Goal: Find specific page/section: Find specific page/section

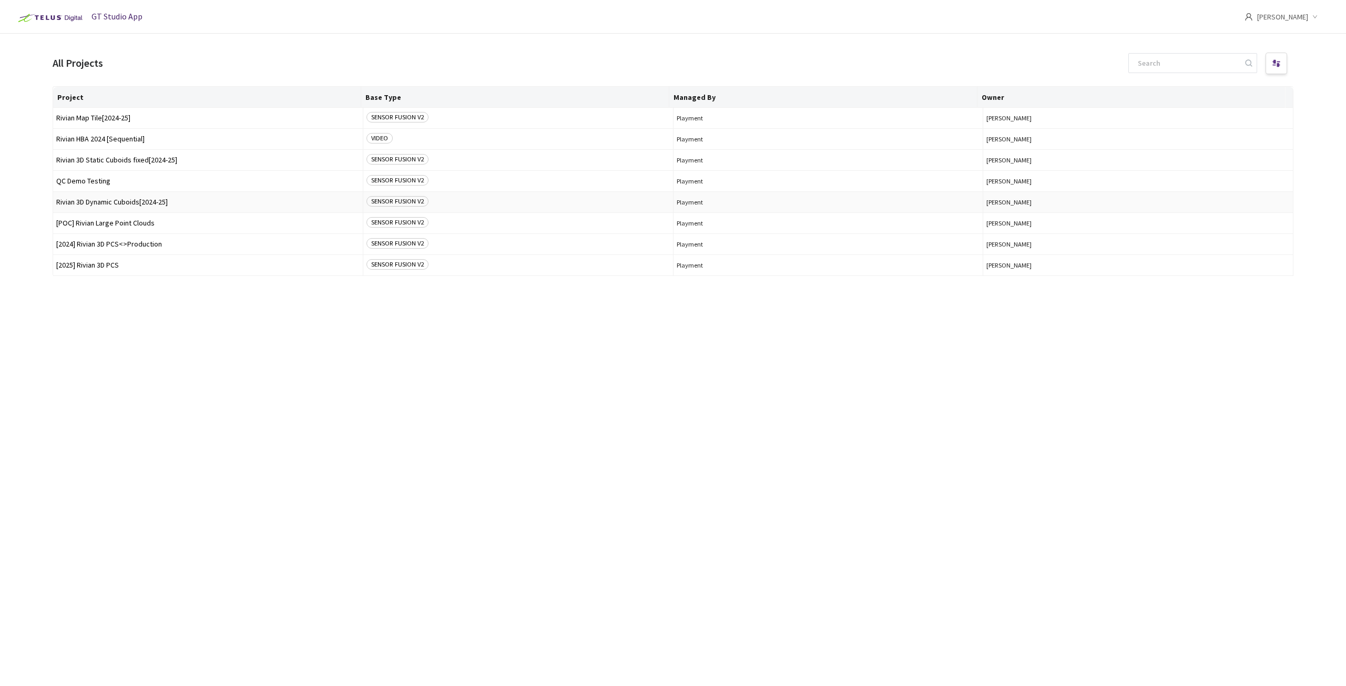
click at [132, 201] on span "Rivian 3D Dynamic Cuboids[2024-25]" at bounding box center [207, 202] width 303 height 8
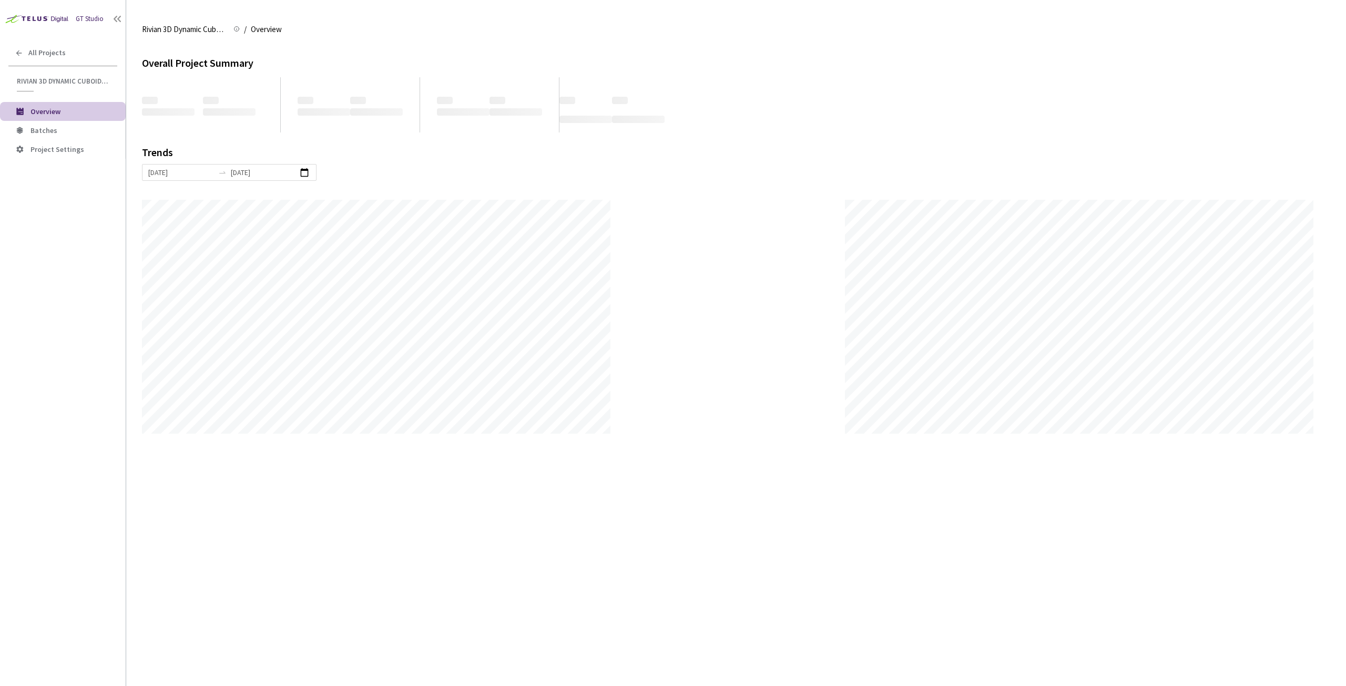
scroll to position [686, 1346]
click at [64, 129] on span "Batches" at bounding box center [74, 130] width 87 height 9
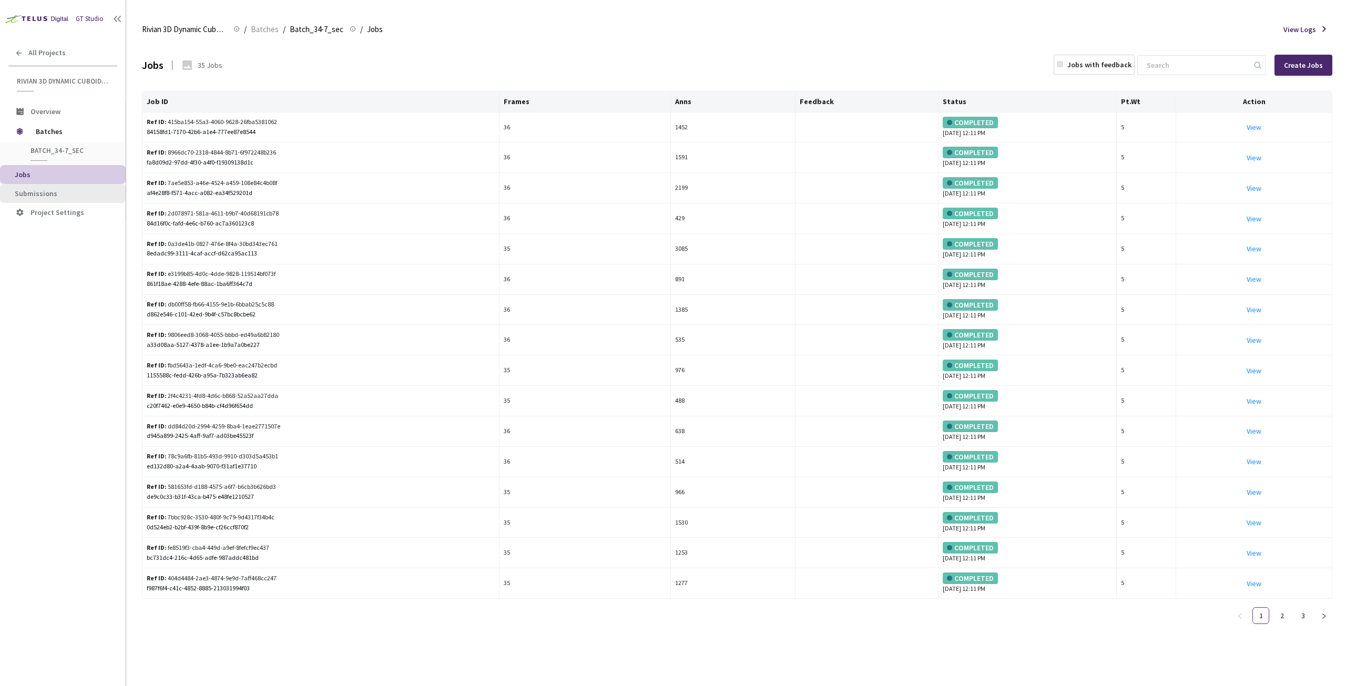
click at [44, 192] on span "Submissions" at bounding box center [36, 193] width 43 height 9
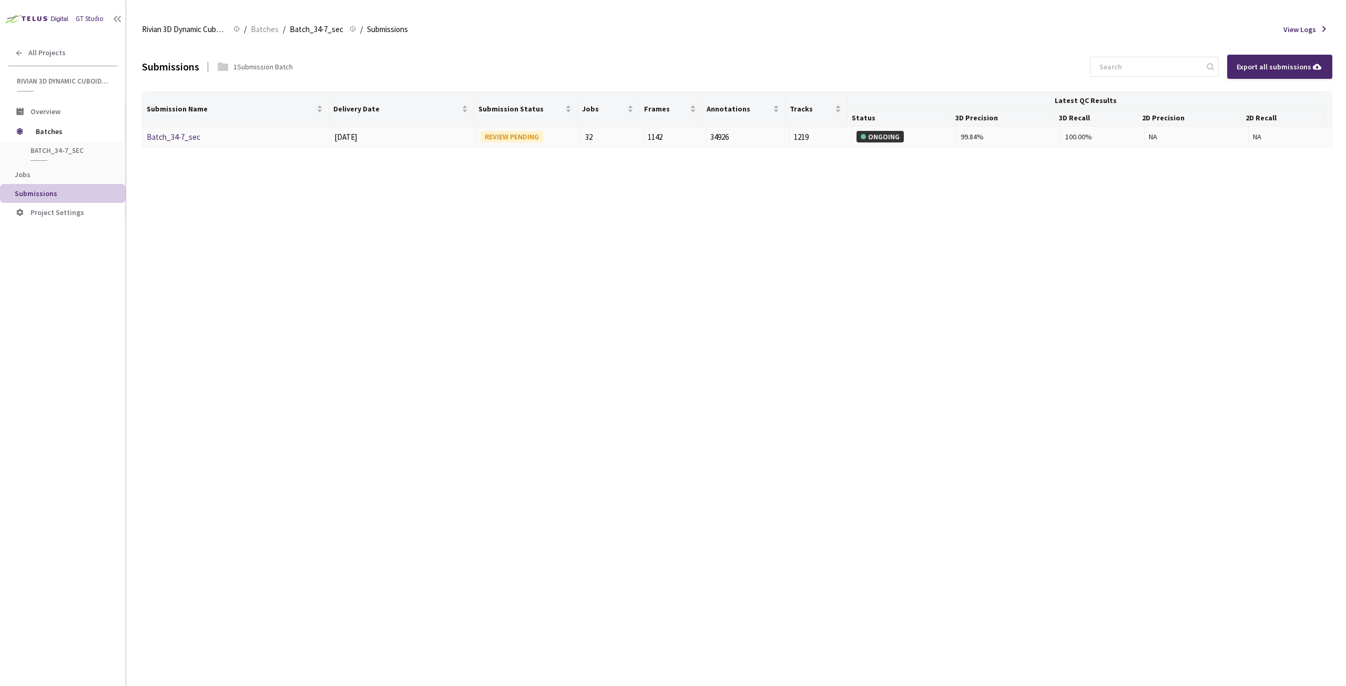
click at [177, 138] on link "Batch_34-7_sec" at bounding box center [174, 137] width 54 height 10
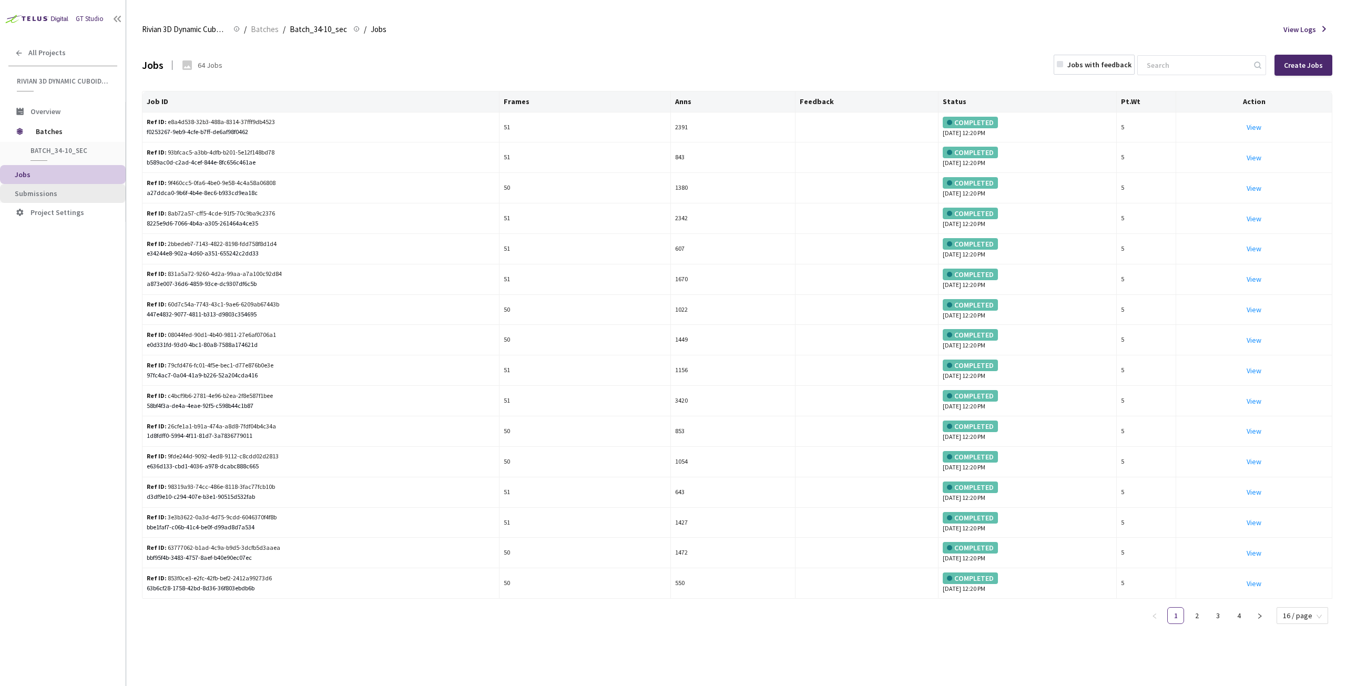
click at [20, 192] on span "Submissions" at bounding box center [36, 193] width 43 height 9
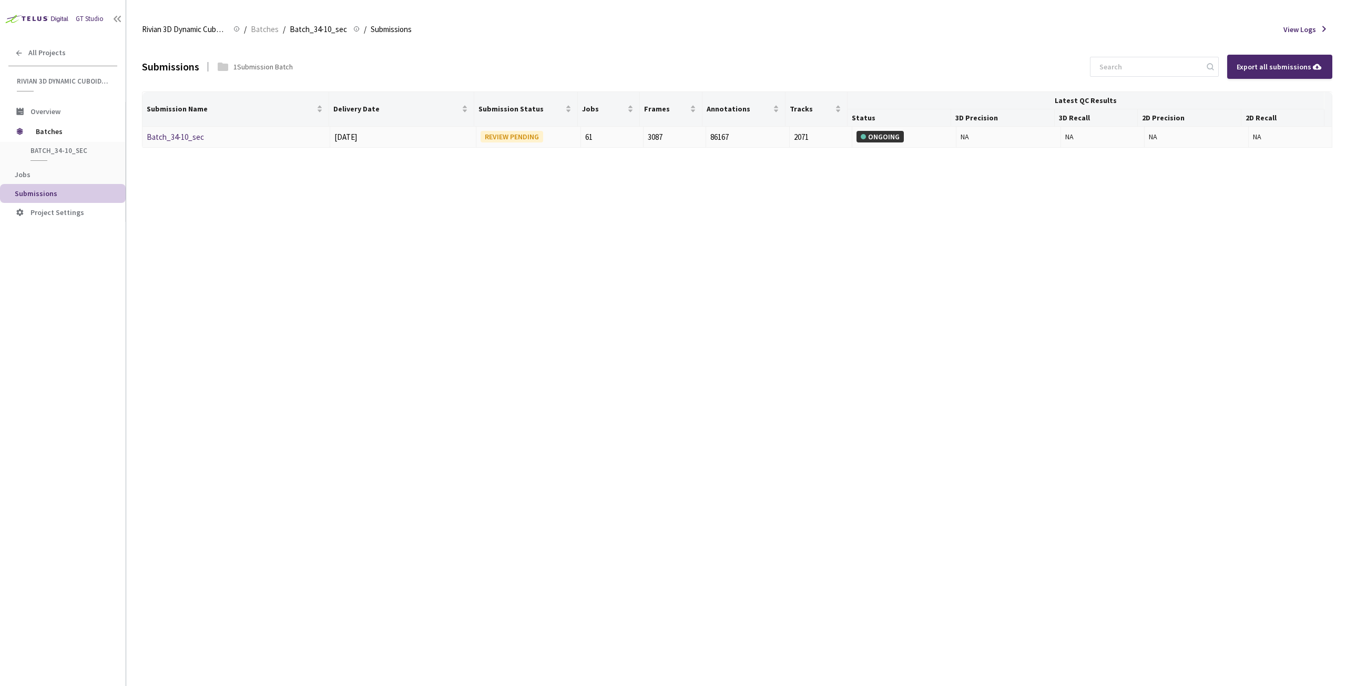
click at [170, 137] on link "Batch_34-10_sec" at bounding box center [175, 137] width 57 height 10
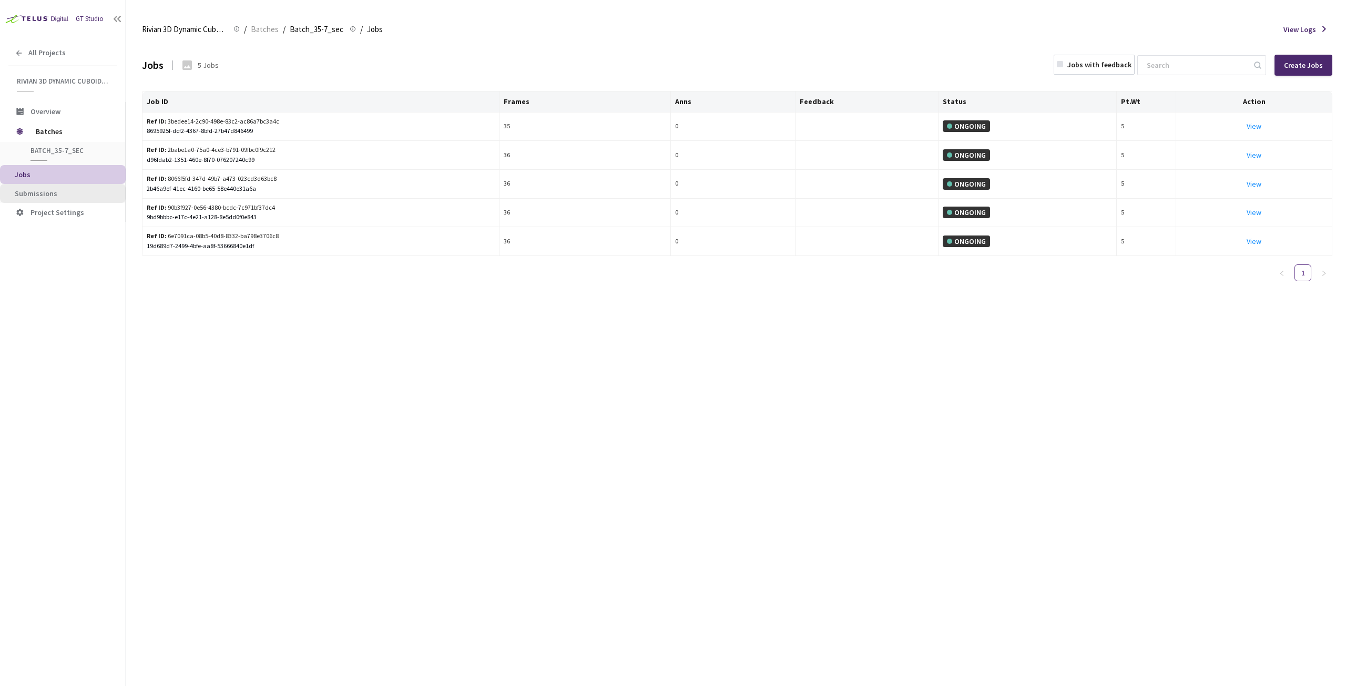
click at [68, 194] on span "Submissions" at bounding box center [66, 193] width 103 height 9
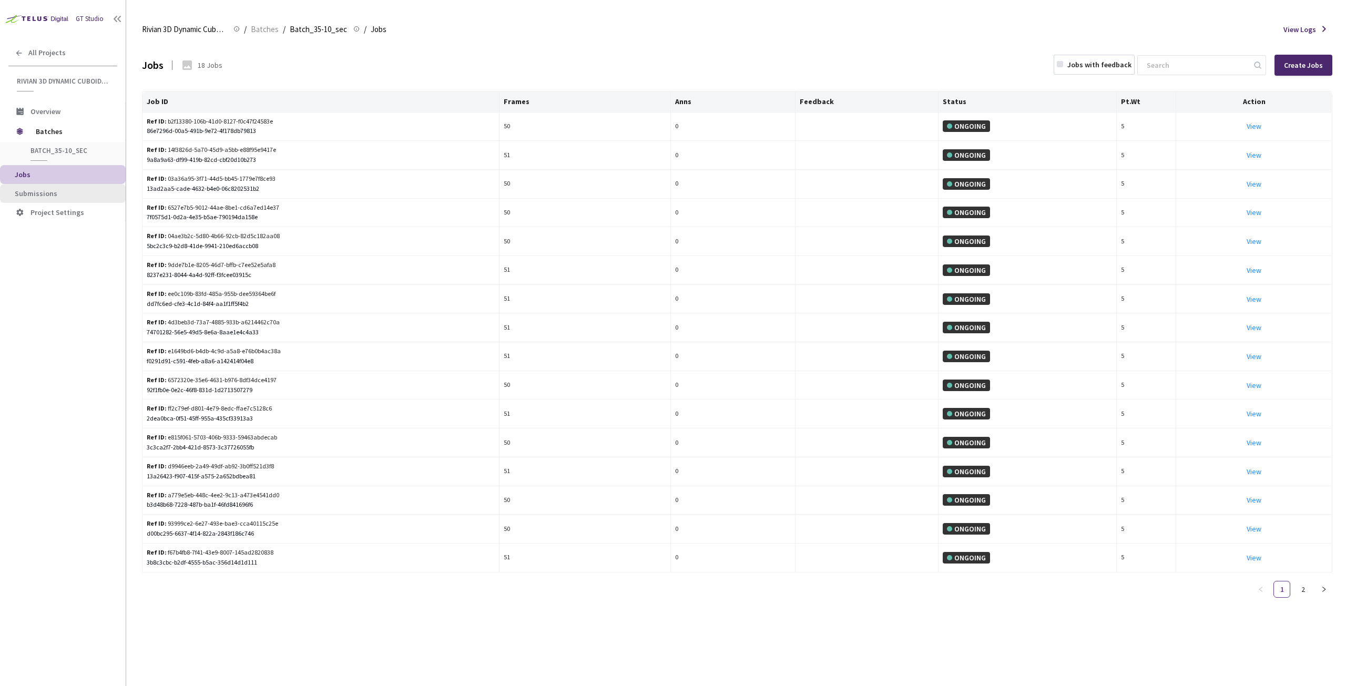
click at [33, 196] on span "Submissions" at bounding box center [36, 193] width 43 height 9
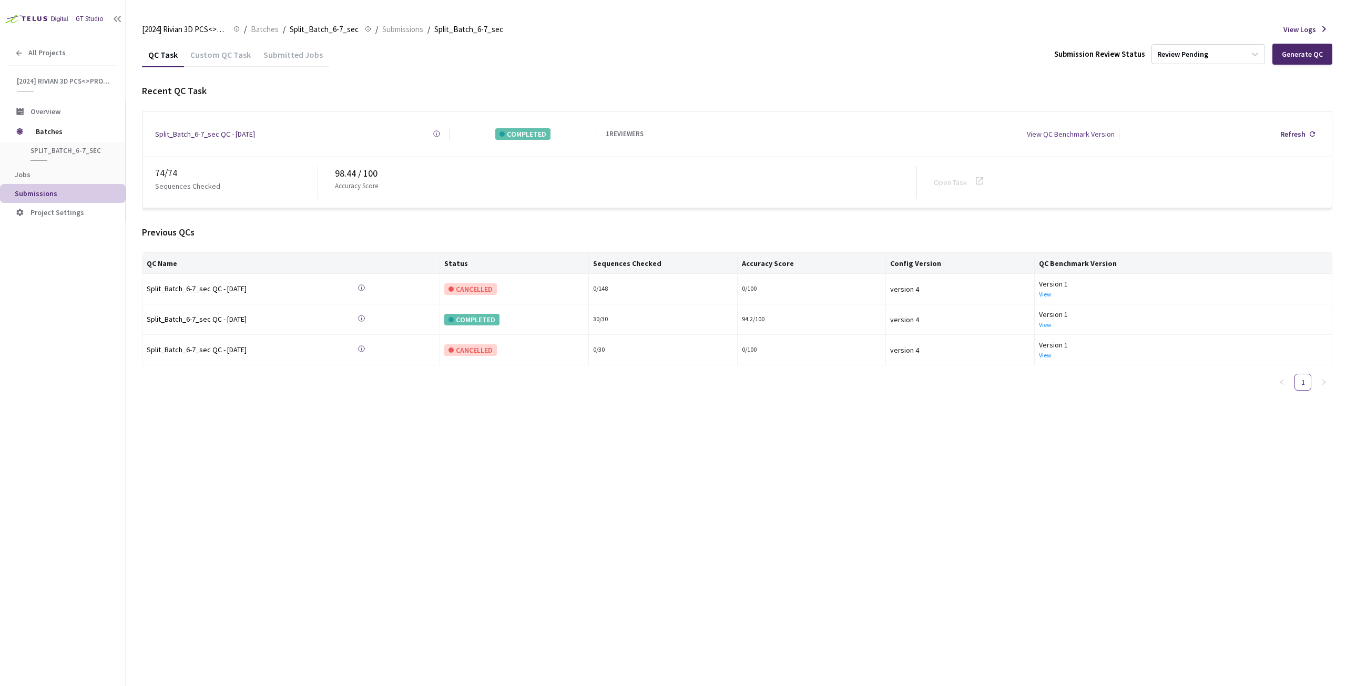
click at [209, 57] on div "Custom QC Task" at bounding box center [220, 58] width 73 height 18
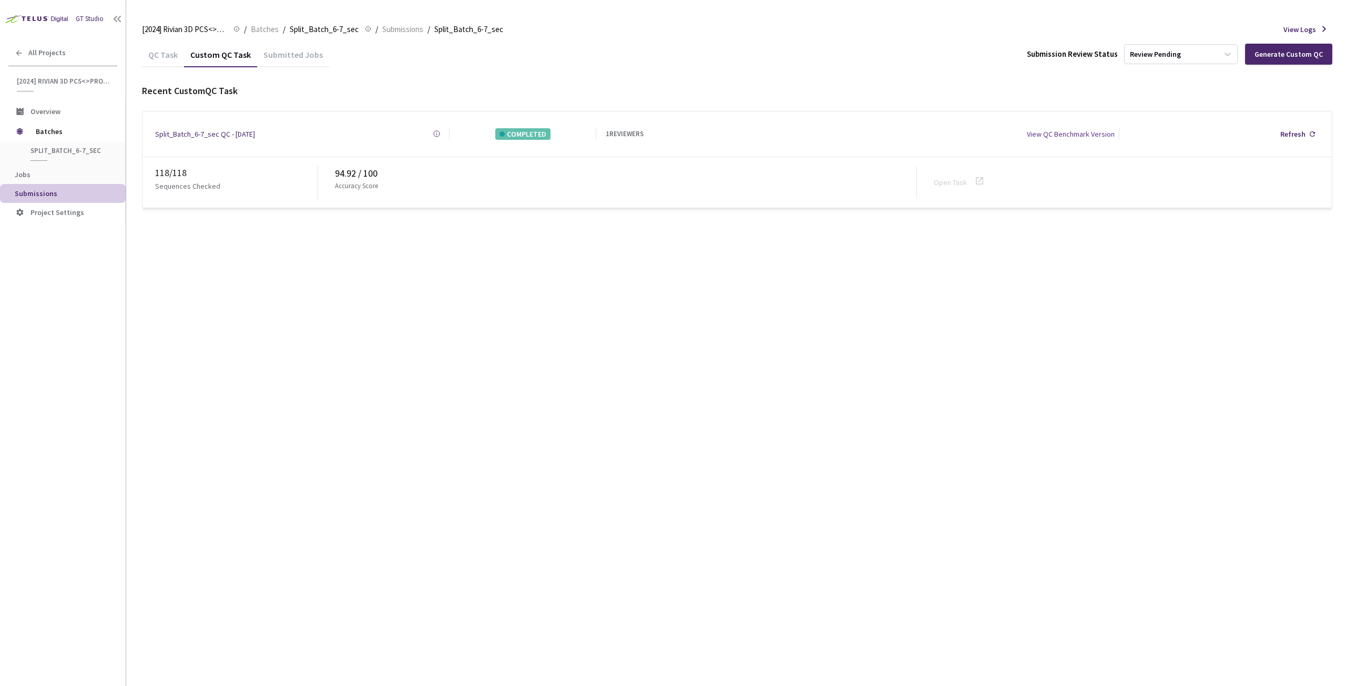
click at [166, 56] on div "QC Task" at bounding box center [163, 58] width 42 height 18
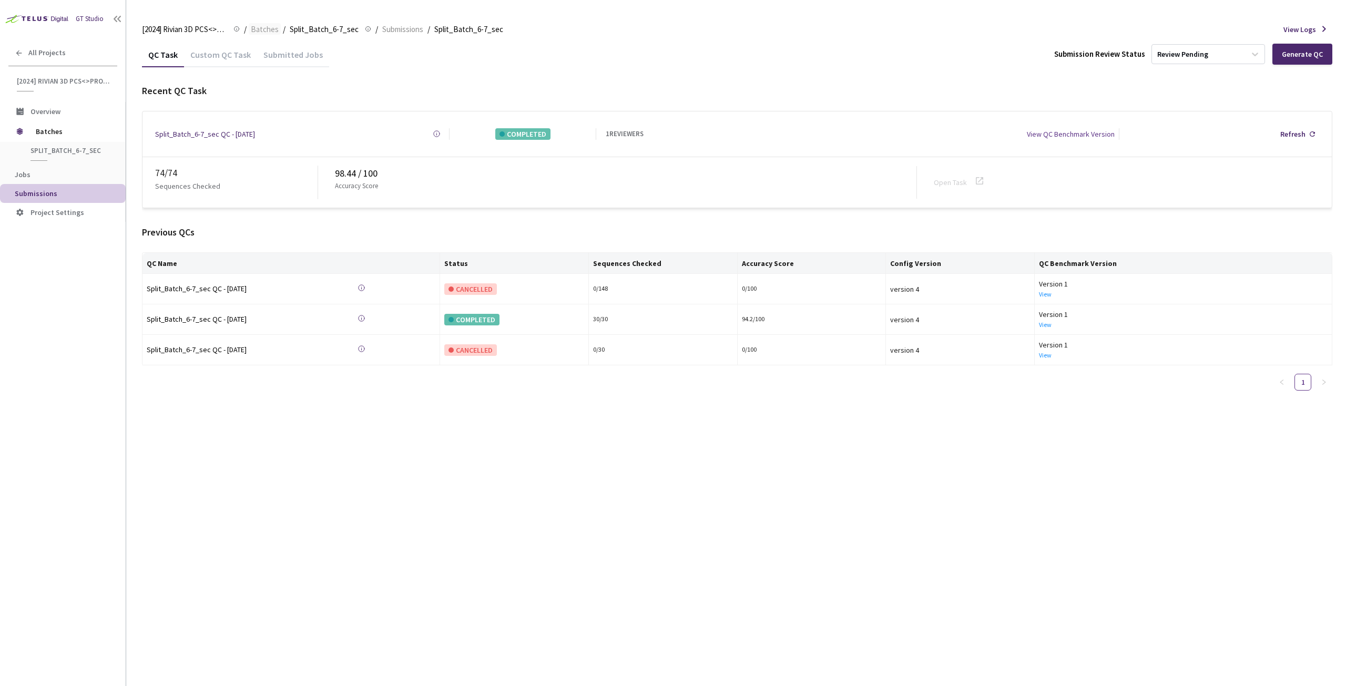
click at [275, 32] on span "Batches" at bounding box center [265, 29] width 28 height 13
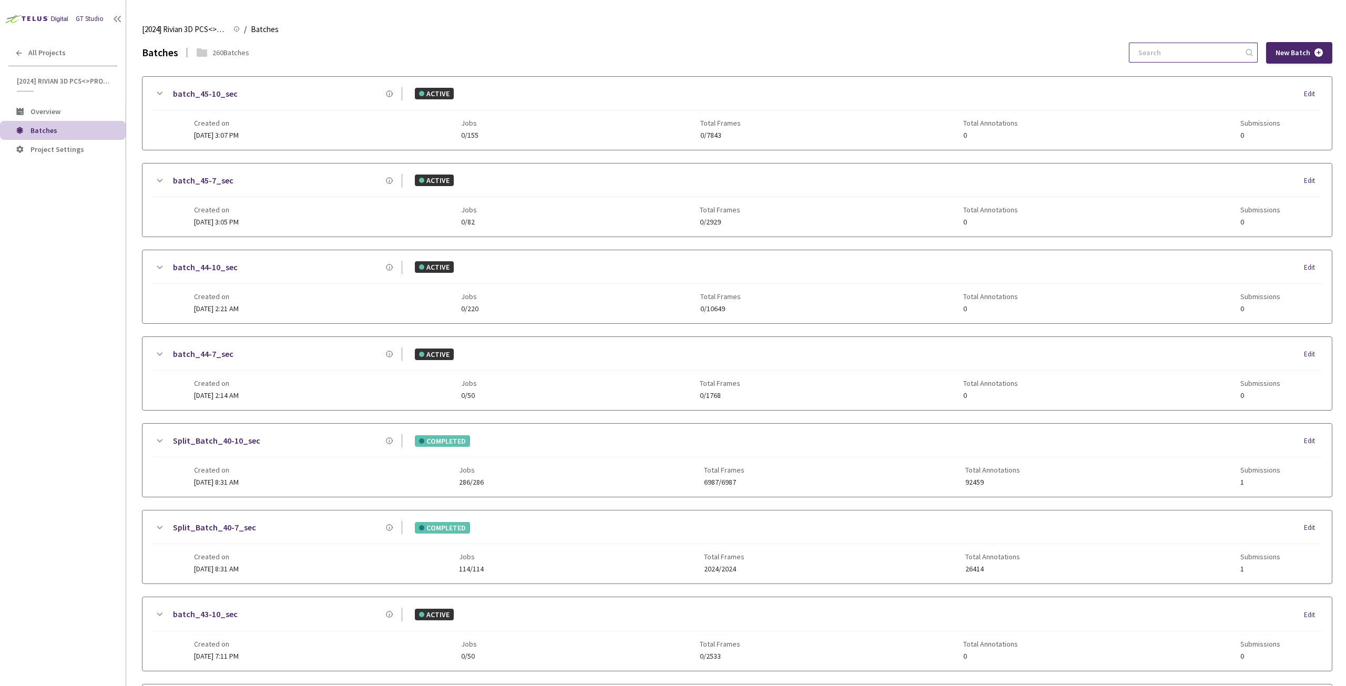
click at [1206, 47] on input at bounding box center [1188, 52] width 112 height 19
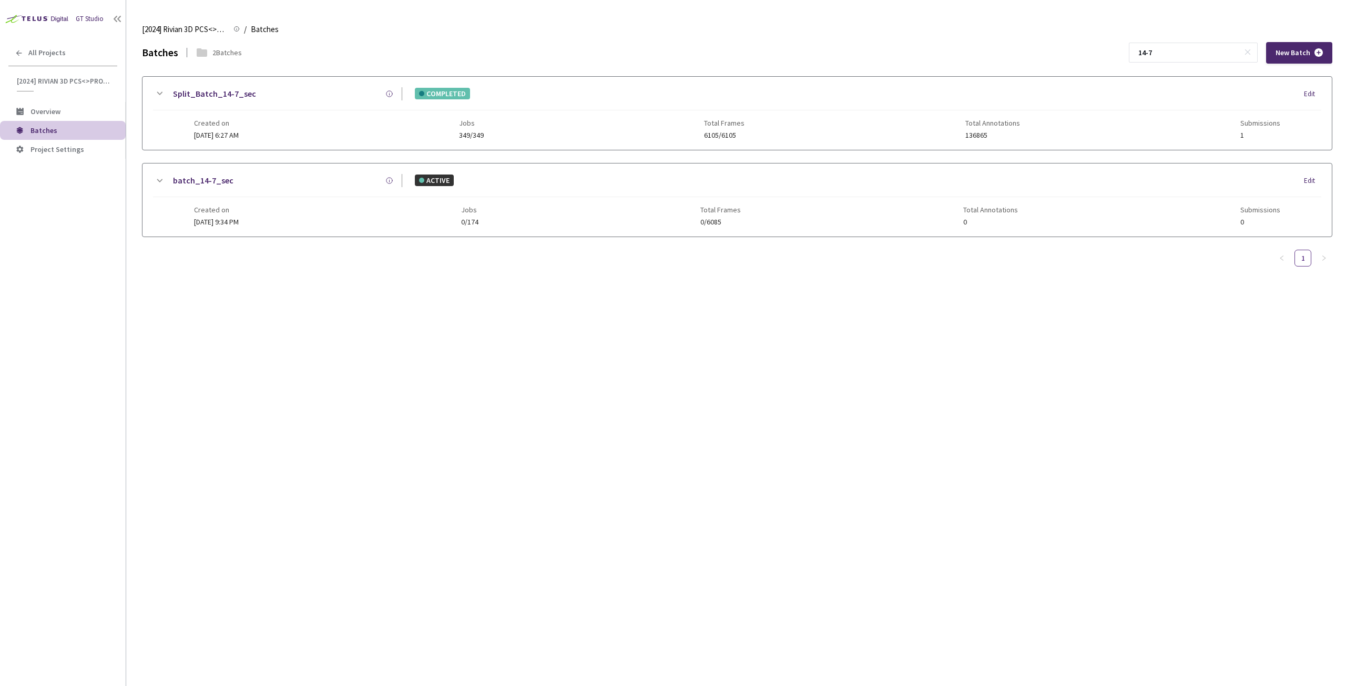
type input "14-7"
click at [225, 92] on link "Split_Batch_14-7_sec" at bounding box center [214, 93] width 83 height 13
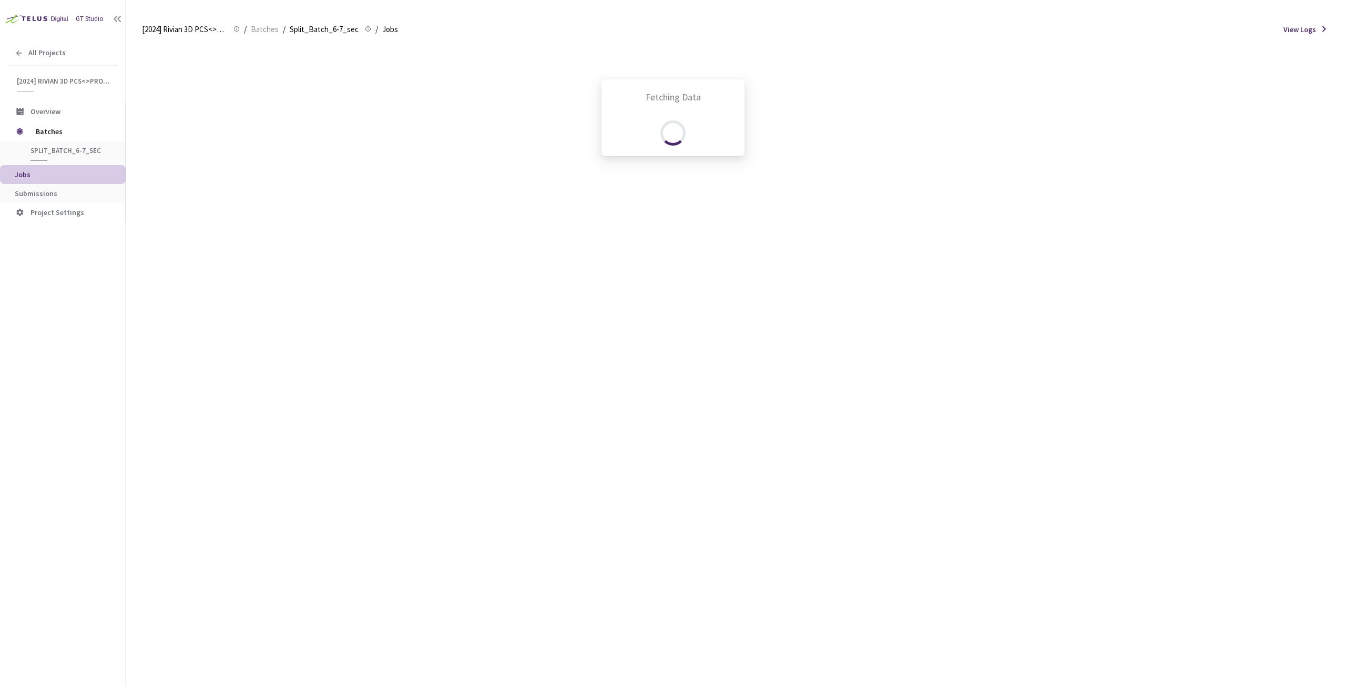
click at [57, 195] on div "Fetching Data" at bounding box center [673, 343] width 1346 height 686
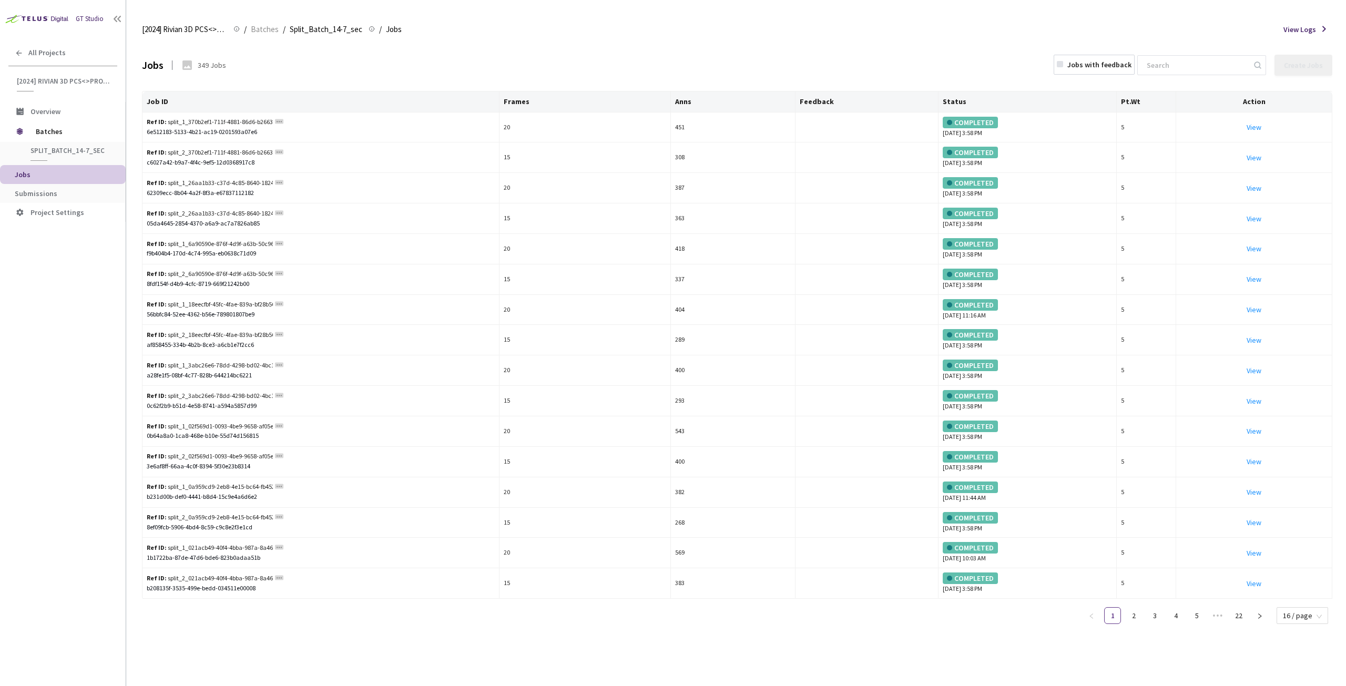
click at [31, 195] on span "Submissions" at bounding box center [36, 193] width 43 height 9
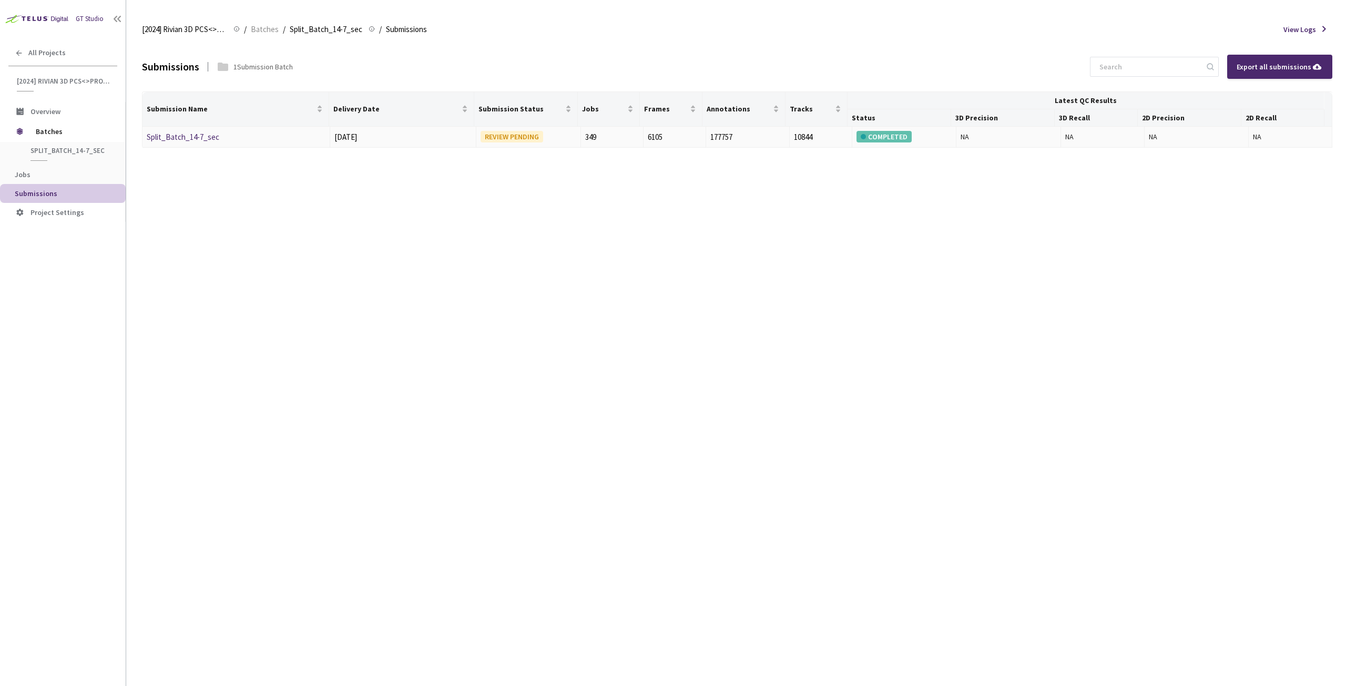
click at [171, 135] on link "Split_Batch_14-7_sec" at bounding box center [183, 137] width 73 height 10
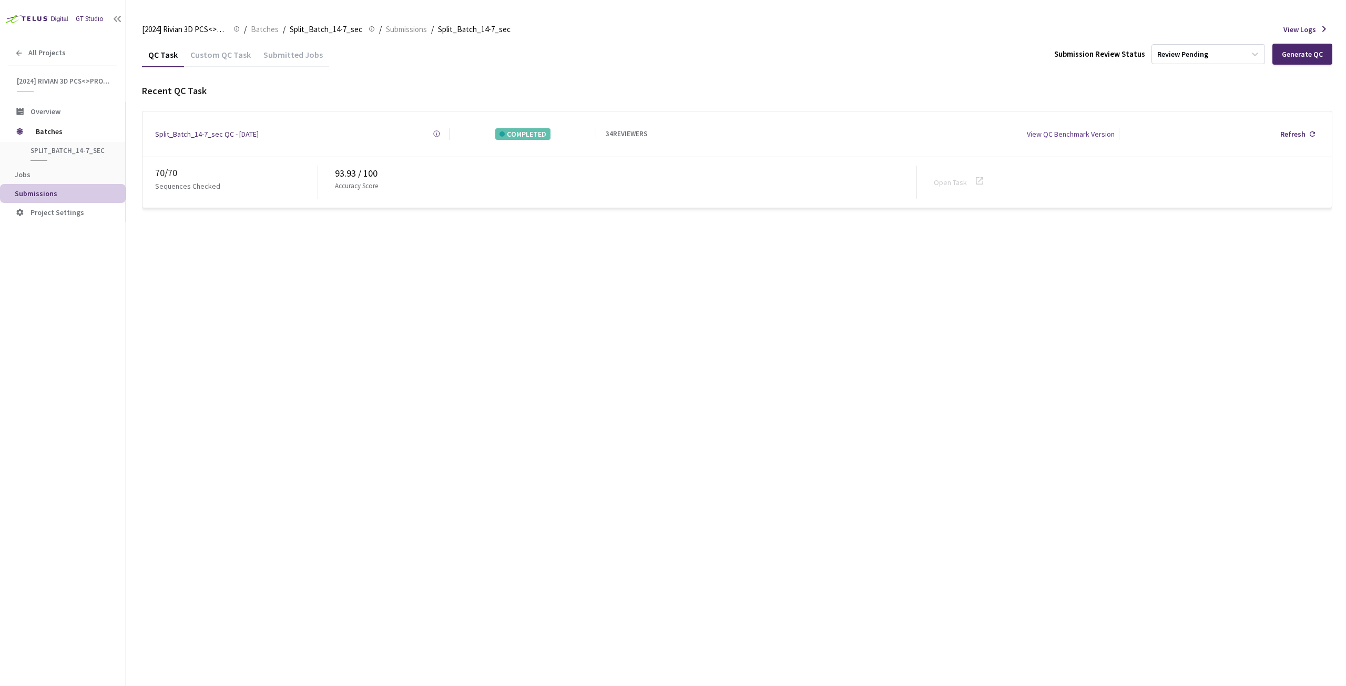
click at [235, 56] on div "Custom QC Task" at bounding box center [220, 58] width 73 height 18
